Goal: Book appointment/travel/reservation

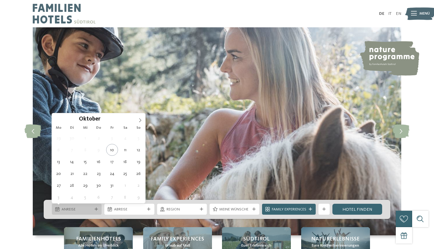
click at [86, 210] on span "Anreise" at bounding box center [77, 209] width 31 height 5
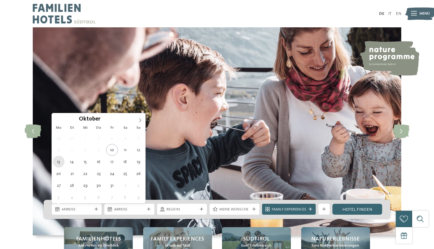
type div "13.10.2025"
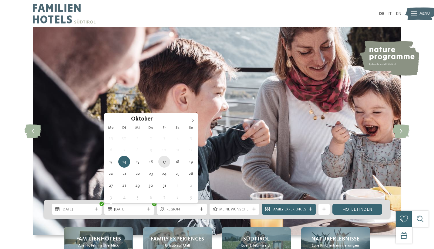
type div "17.10.2025"
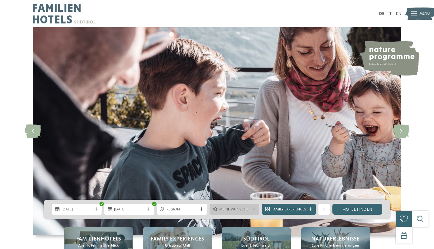
click at [231, 207] on span "Meine Wünsche" at bounding box center [234, 209] width 31 height 5
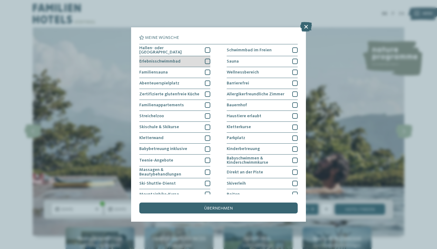
click at [206, 61] on div at bounding box center [207, 61] width 5 height 5
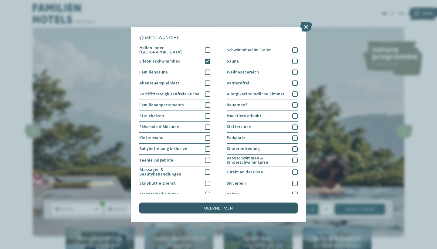
click at [216, 206] on span "übernehmen" at bounding box center [218, 208] width 29 height 4
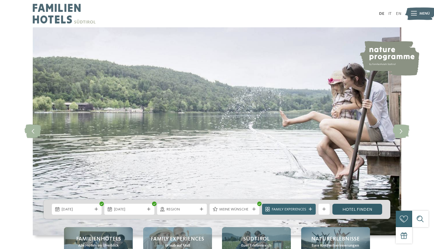
click at [351, 207] on link "Hotel finden" at bounding box center [358, 209] width 50 height 11
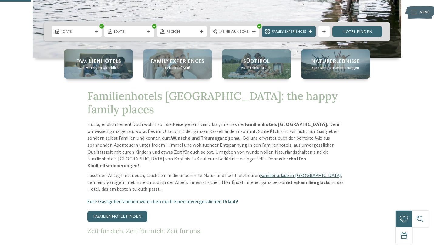
scroll to position [177, 0]
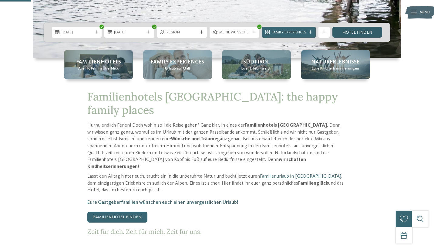
click at [356, 32] on link "Hotel finden" at bounding box center [358, 32] width 50 height 11
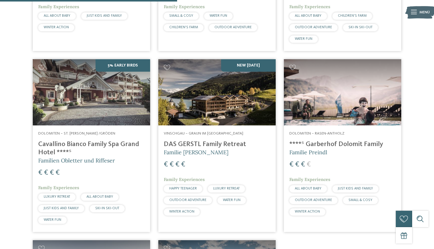
scroll to position [326, 0]
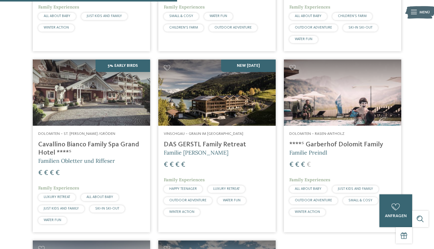
click at [245, 86] on img at bounding box center [216, 92] width 117 height 66
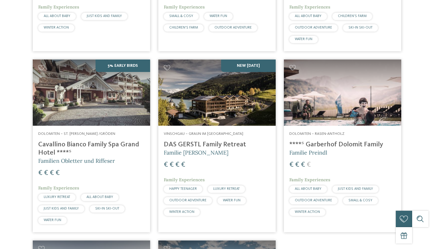
scroll to position [0, 0]
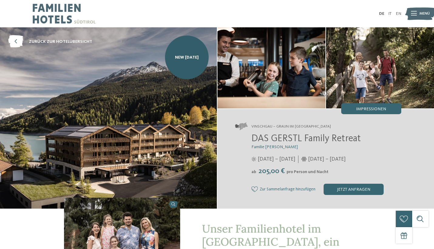
click at [179, 106] on img at bounding box center [108, 117] width 217 height 181
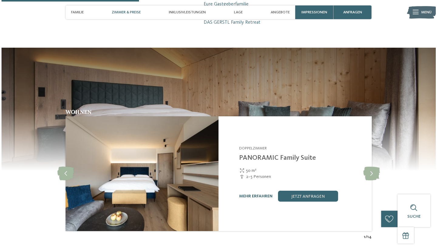
scroll to position [574, 0]
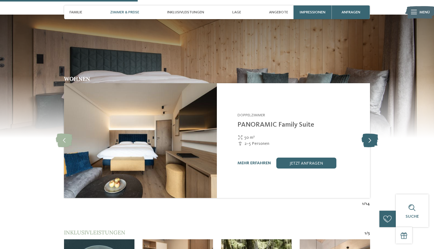
click at [376, 134] on icon at bounding box center [370, 141] width 17 height 14
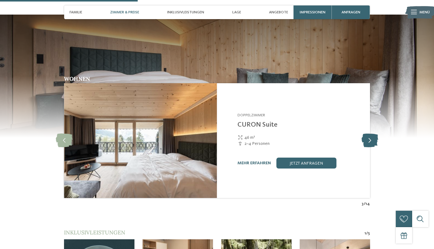
click at [376, 134] on icon at bounding box center [370, 141] width 17 height 14
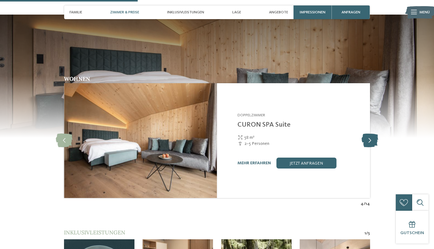
click at [376, 134] on icon at bounding box center [370, 141] width 17 height 14
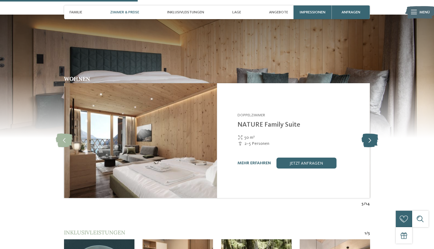
click at [376, 134] on icon at bounding box center [370, 141] width 17 height 14
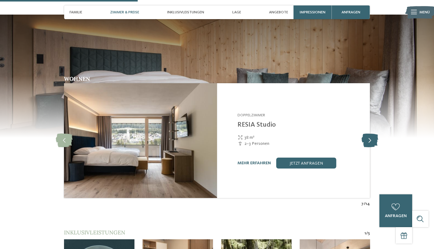
click at [376, 134] on icon at bounding box center [370, 141] width 17 height 14
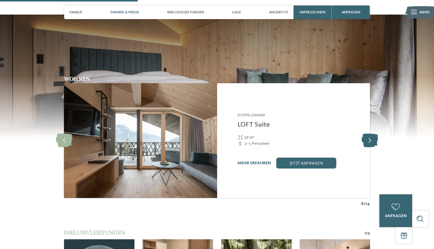
click at [376, 134] on icon at bounding box center [370, 141] width 17 height 14
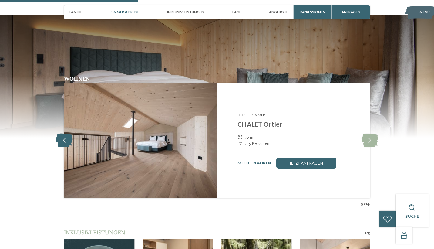
click at [67, 134] on icon at bounding box center [64, 141] width 17 height 14
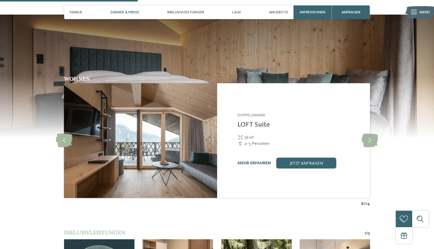
click at [250, 161] on link "mehr erfahren" at bounding box center [254, 163] width 33 height 4
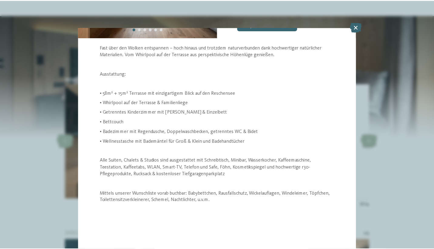
scroll to position [122, 0]
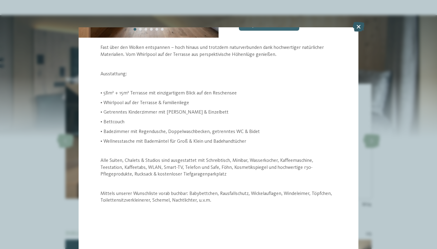
click at [358, 25] on icon at bounding box center [359, 27] width 12 height 10
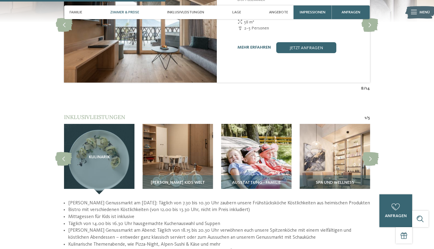
scroll to position [689, 0]
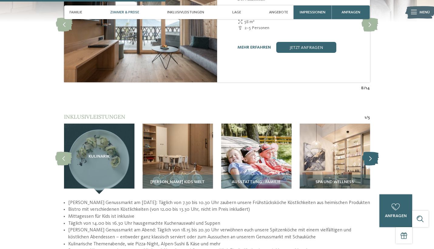
click at [367, 152] on icon at bounding box center [370, 159] width 17 height 14
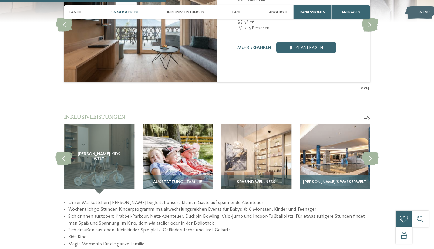
click at [350, 150] on img at bounding box center [335, 158] width 70 height 70
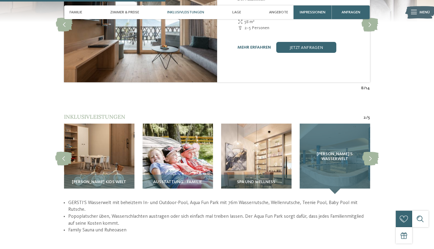
click at [340, 148] on div "GERSTI‘S Wasserwelt" at bounding box center [335, 158] width 70 height 70
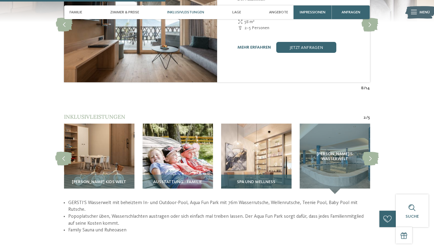
click at [251, 137] on img at bounding box center [256, 158] width 70 height 70
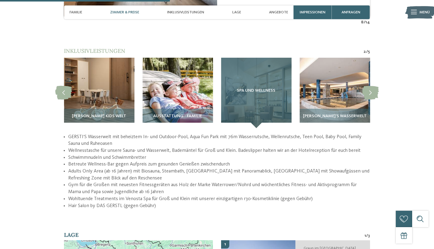
scroll to position [699, 0]
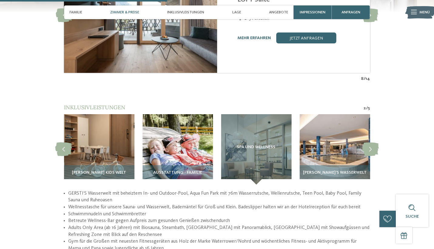
click at [129, 13] on span "Zimmer & Preise" at bounding box center [124, 12] width 29 height 5
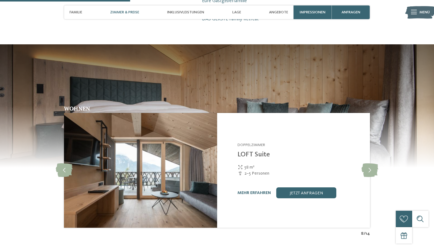
click at [200, 159] on img at bounding box center [140, 170] width 153 height 115
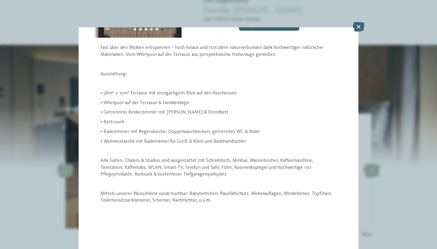
click at [200, 159] on div "Zimmer 8 / 14 slide 8 of 14 2" at bounding box center [218, 124] width 437 height 249
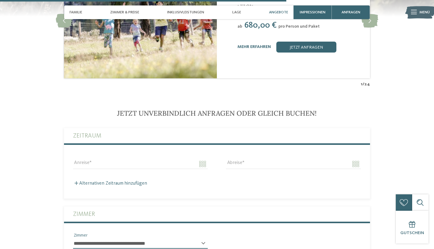
scroll to position [1249, 0]
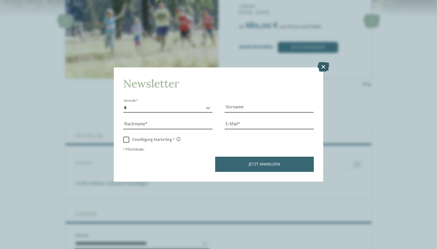
click at [324, 62] on icon at bounding box center [323, 67] width 12 height 10
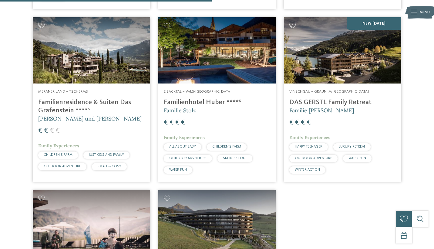
scroll to position [377, 0]
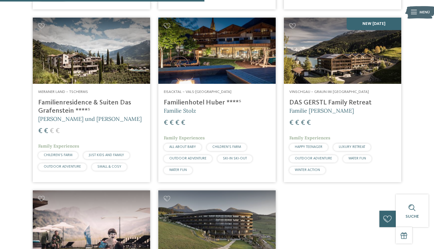
click at [94, 49] on img at bounding box center [91, 51] width 117 height 66
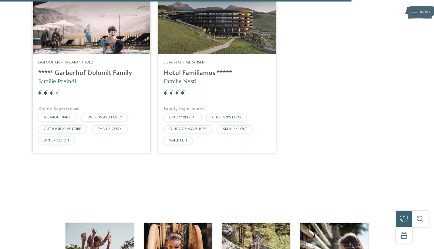
scroll to position [574, 0]
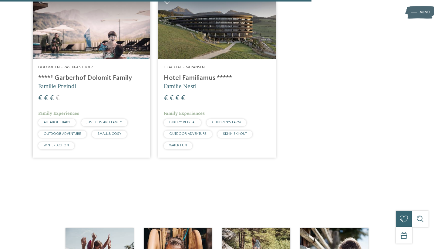
click at [109, 37] on img at bounding box center [91, 26] width 117 height 66
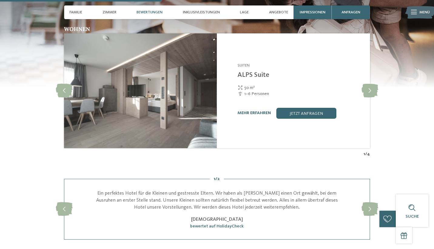
scroll to position [829, 0]
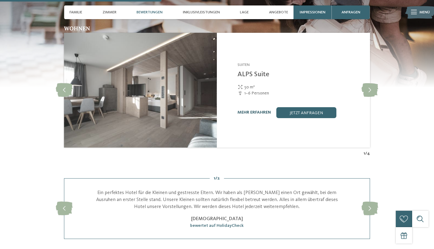
click at [259, 110] on link "mehr erfahren" at bounding box center [254, 112] width 33 height 4
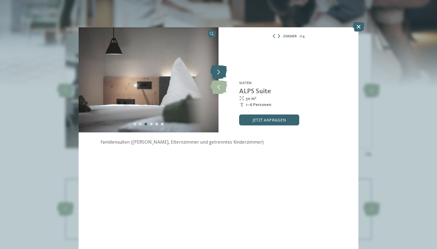
click at [214, 73] on icon at bounding box center [218, 73] width 17 height 14
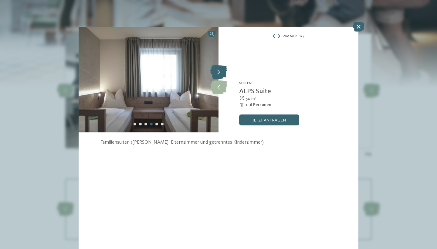
click at [214, 73] on icon at bounding box center [218, 73] width 17 height 14
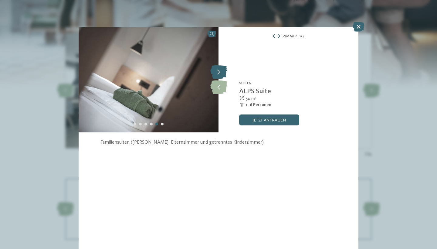
click at [214, 73] on icon at bounding box center [218, 73] width 17 height 14
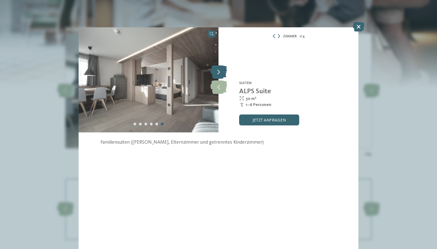
click at [214, 73] on icon at bounding box center [218, 73] width 17 height 14
click at [360, 27] on icon at bounding box center [359, 27] width 12 height 10
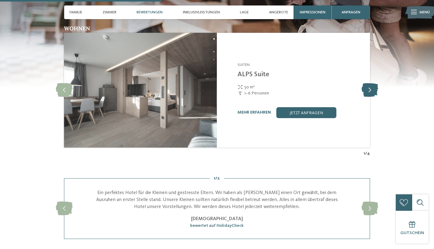
click at [370, 83] on icon at bounding box center [370, 90] width 17 height 14
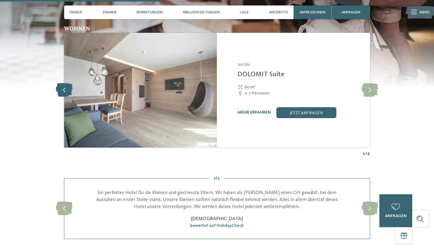
click at [67, 83] on icon at bounding box center [64, 90] width 17 height 14
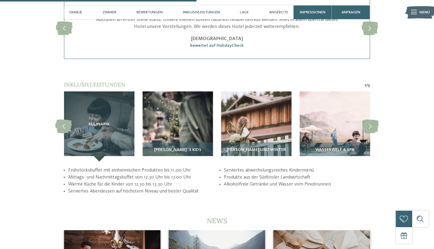
scroll to position [1009, 0]
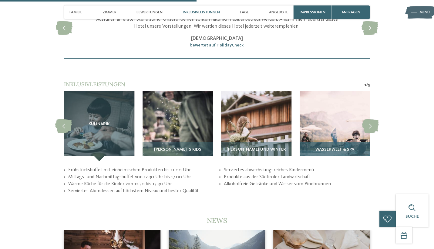
click at [320, 105] on img at bounding box center [335, 126] width 70 height 70
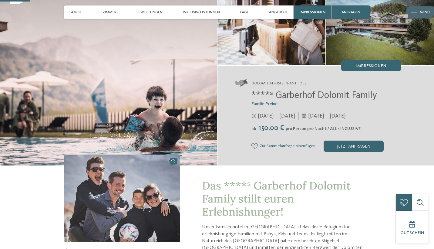
scroll to position [7, 0]
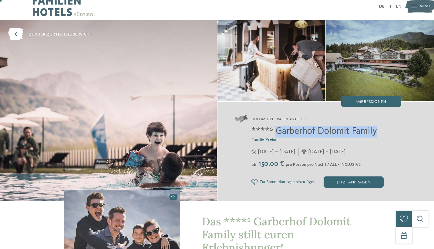
drag, startPoint x: 276, startPoint y: 129, endPoint x: 378, endPoint y: 134, distance: 102.4
click at [378, 134] on h2 "****ˢ Garberhof Dolomit Family" at bounding box center [327, 132] width 150 height 12
copy span "Garberhof Dolomit Family"
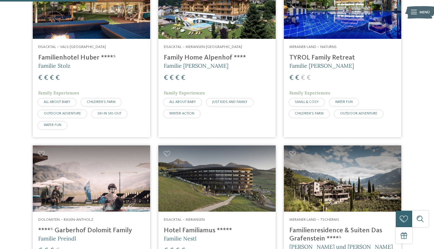
scroll to position [288, 0]
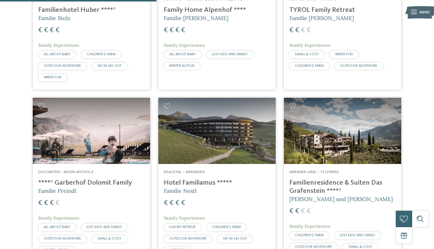
click at [133, 100] on img at bounding box center [91, 131] width 117 height 66
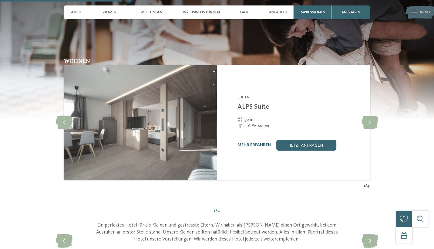
scroll to position [361, 0]
